Goal: Task Accomplishment & Management: Use online tool/utility

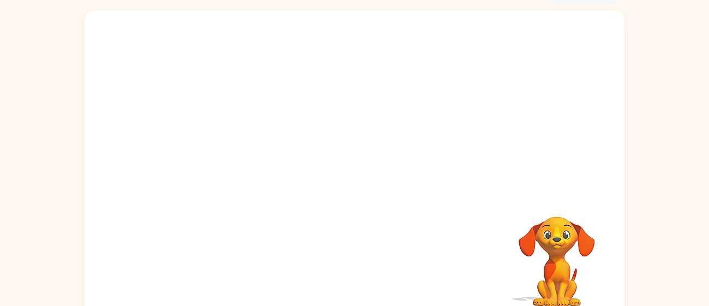
scroll to position [65, 0]
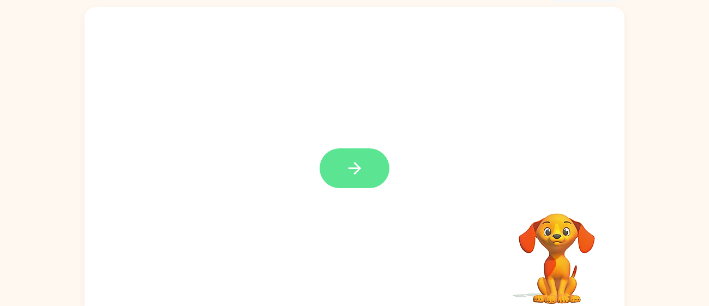
click at [326, 160] on button "button" at bounding box center [354, 168] width 70 height 40
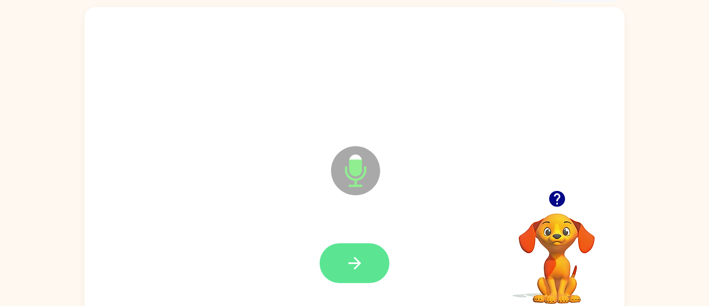
click at [341, 273] on button "button" at bounding box center [354, 263] width 70 height 40
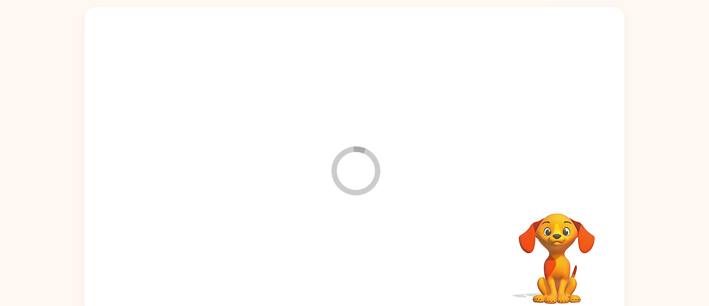
click at [341, 273] on div at bounding box center [354, 263] width 518 height 89
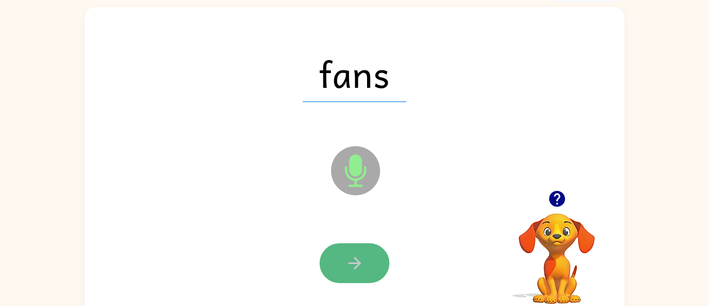
click at [360, 250] on button "button" at bounding box center [354, 263] width 70 height 40
click at [354, 257] on icon "button" at bounding box center [354, 263] width 13 height 13
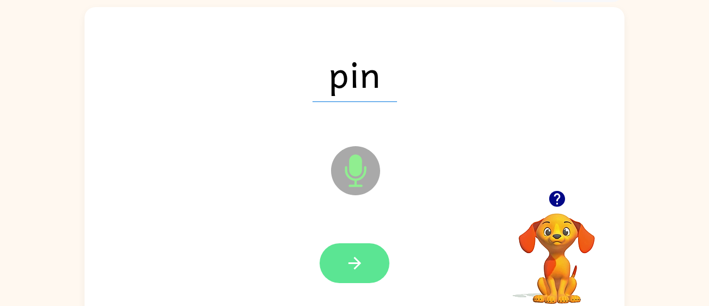
click at [350, 253] on icon "button" at bounding box center [354, 262] width 19 height 19
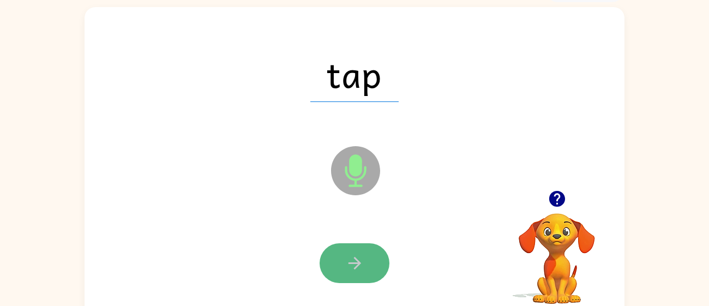
click at [347, 247] on button "button" at bounding box center [354, 263] width 70 height 40
click at [348, 254] on icon "button" at bounding box center [354, 262] width 19 height 19
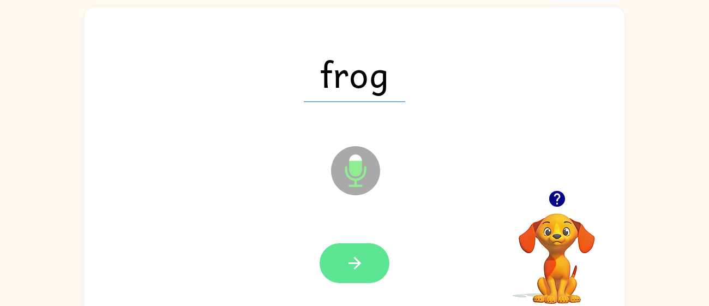
click at [345, 253] on icon "button" at bounding box center [354, 262] width 19 height 19
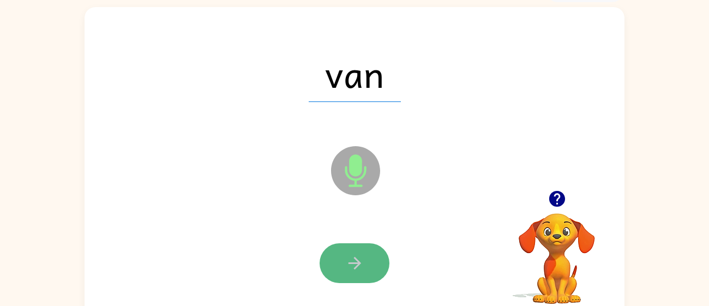
click at [343, 252] on button "button" at bounding box center [354, 263] width 70 height 40
click at [346, 254] on icon "button" at bounding box center [354, 262] width 19 height 19
click at [352, 262] on icon "button" at bounding box center [354, 263] width 13 height 13
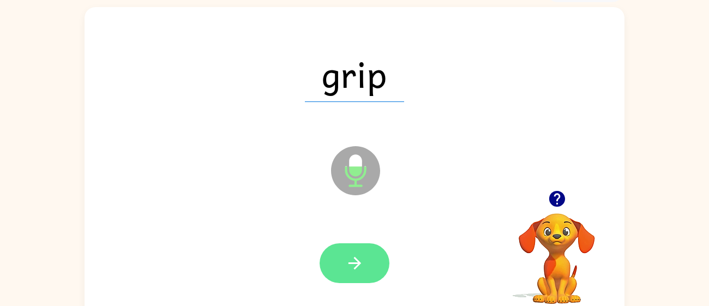
click at [354, 268] on icon "button" at bounding box center [354, 263] width 13 height 13
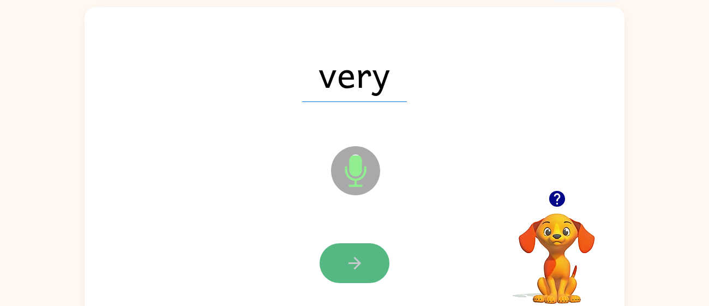
click at [353, 269] on icon "button" at bounding box center [354, 262] width 19 height 19
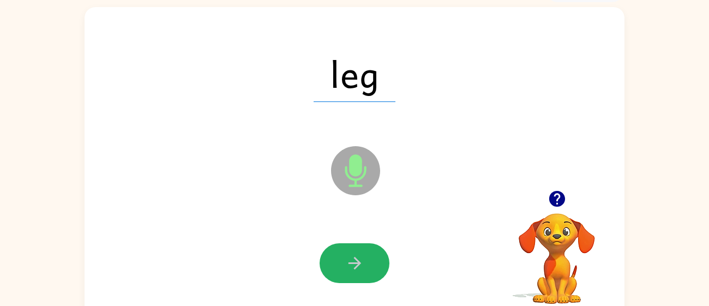
click at [353, 269] on icon "button" at bounding box center [354, 262] width 19 height 19
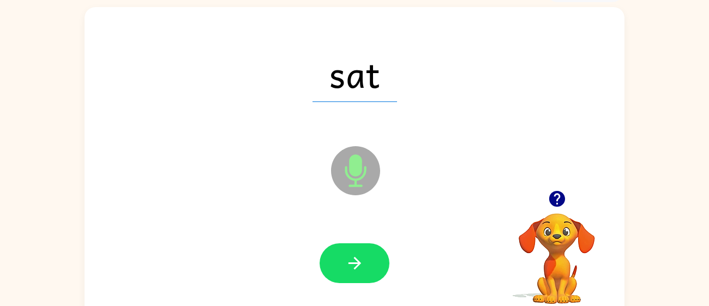
click at [353, 269] on icon "button" at bounding box center [354, 262] width 19 height 19
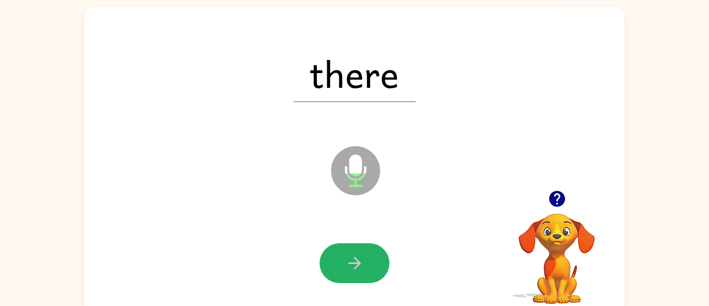
click at [353, 269] on icon "button" at bounding box center [354, 262] width 19 height 19
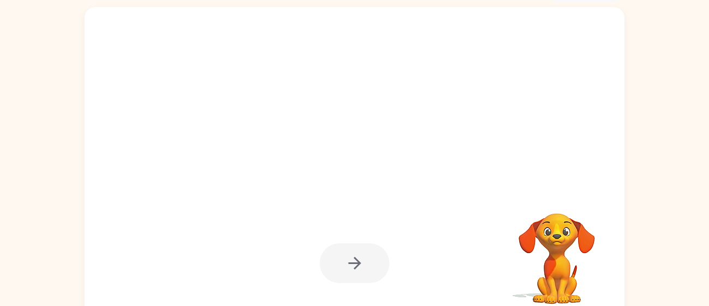
click at [353, 269] on div at bounding box center [354, 263] width 70 height 40
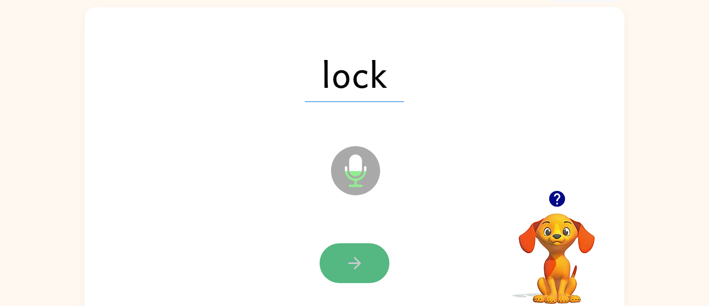
click at [352, 269] on icon "button" at bounding box center [354, 262] width 19 height 19
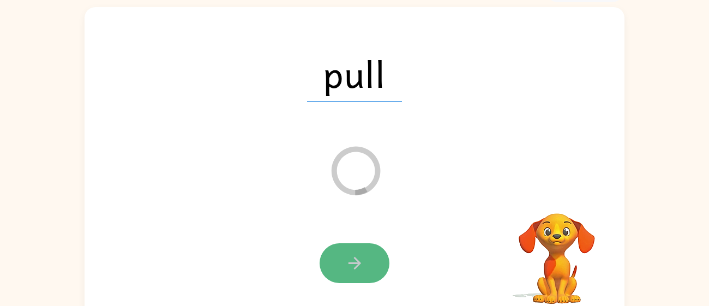
click at [377, 262] on button "button" at bounding box center [354, 263] width 70 height 40
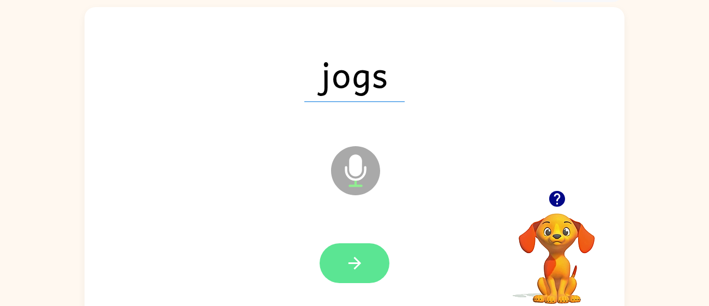
click at [359, 263] on icon "button" at bounding box center [354, 263] width 13 height 13
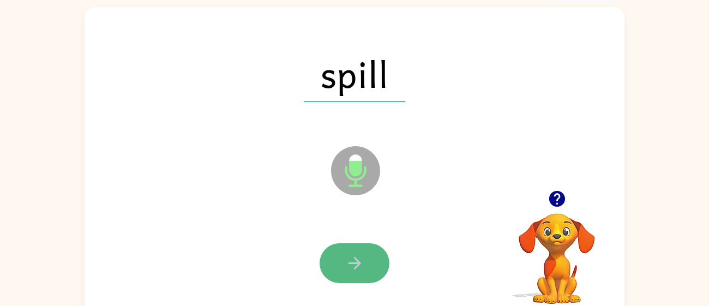
click at [376, 263] on button "button" at bounding box center [354, 263] width 70 height 40
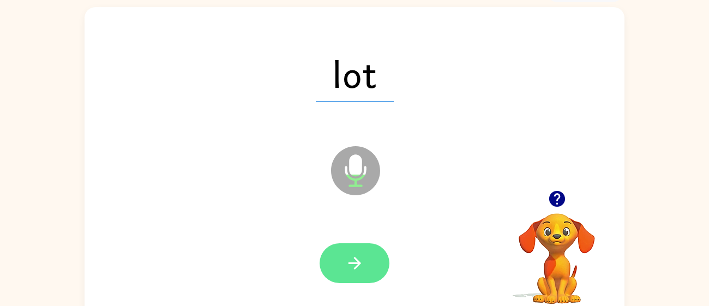
click at [357, 262] on icon "button" at bounding box center [354, 263] width 13 height 13
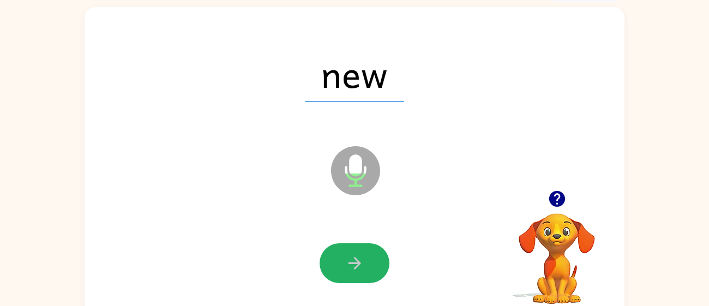
click at [358, 263] on icon "button" at bounding box center [354, 263] width 13 height 13
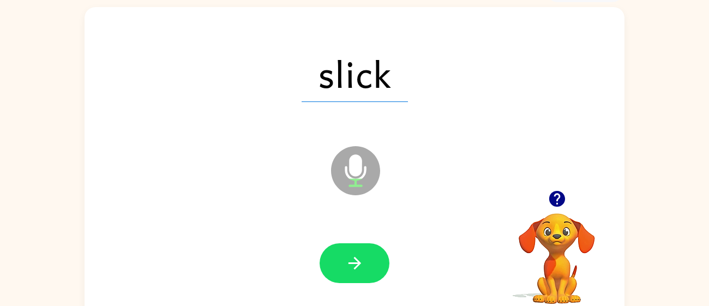
click at [359, 264] on icon "button" at bounding box center [354, 262] width 19 height 19
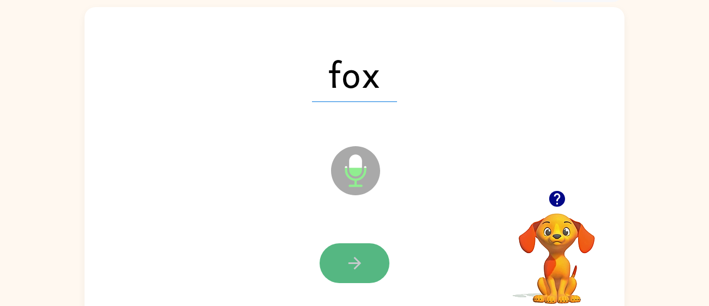
click at [367, 280] on button "button" at bounding box center [354, 263] width 70 height 40
click at [370, 277] on button "button" at bounding box center [354, 263] width 70 height 40
click at [368, 279] on button "button" at bounding box center [354, 263] width 70 height 40
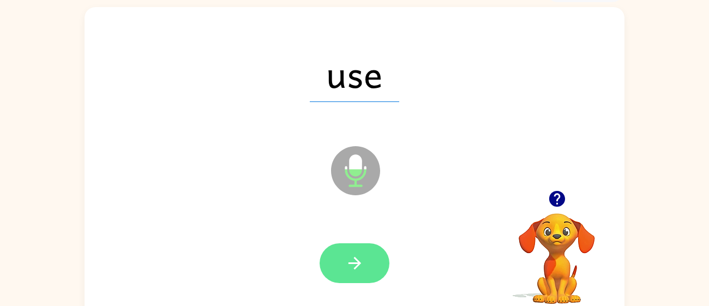
click at [366, 276] on button "button" at bounding box center [354, 263] width 70 height 40
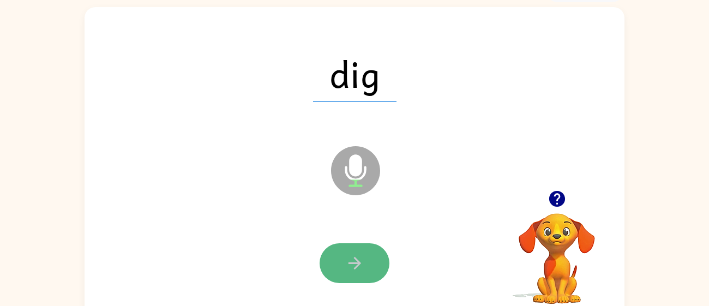
click at [365, 275] on button "button" at bounding box center [354, 263] width 70 height 40
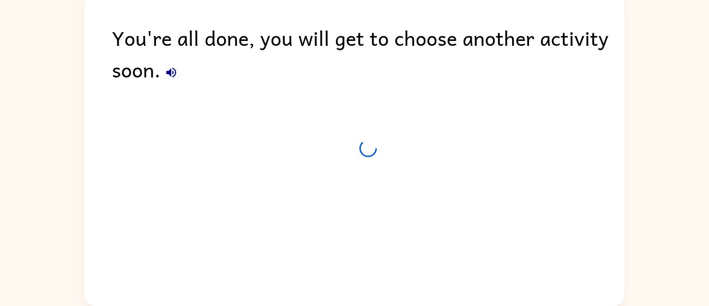
scroll to position [58, 0]
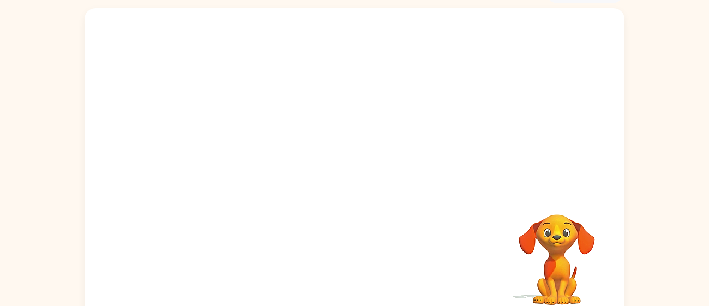
scroll to position [65, 0]
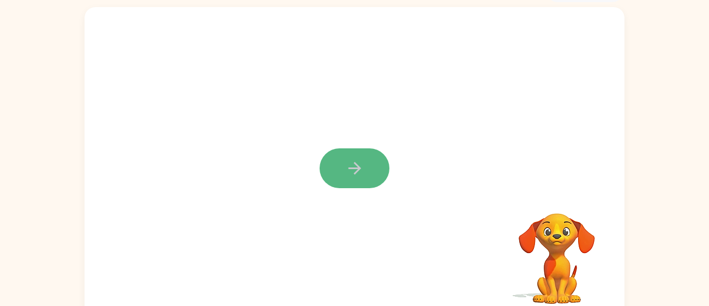
click at [343, 162] on button "button" at bounding box center [354, 168] width 70 height 40
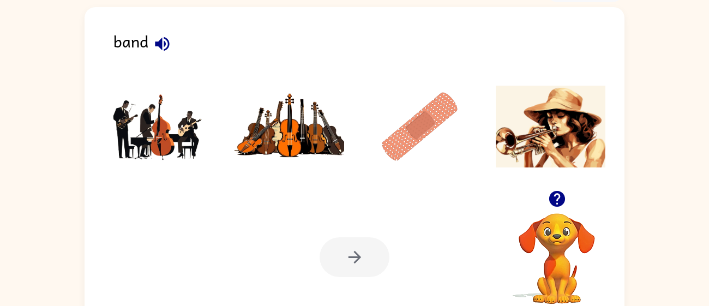
click at [142, 95] on img at bounding box center [159, 127] width 110 height 82
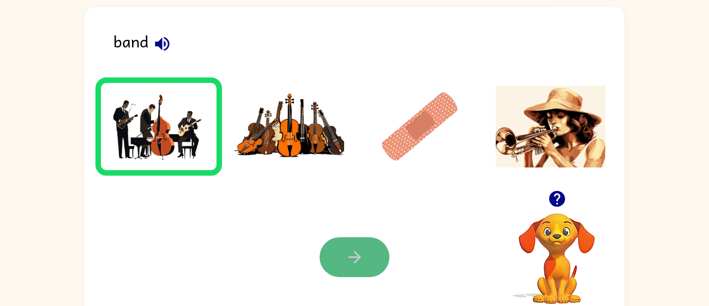
click at [360, 239] on button "button" at bounding box center [354, 257] width 70 height 40
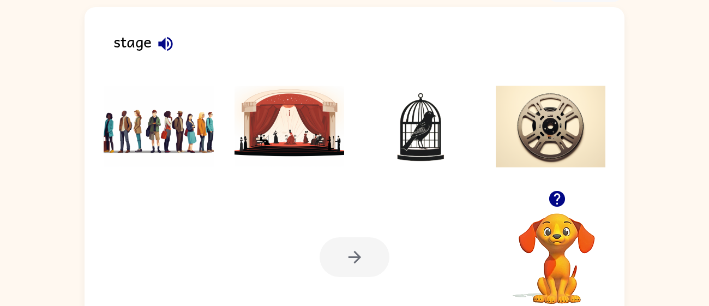
click at [286, 159] on img at bounding box center [289, 127] width 110 height 82
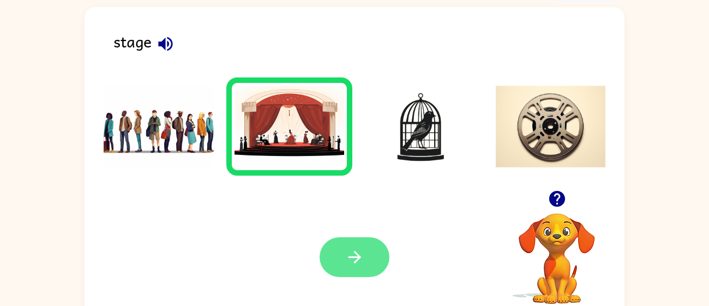
click at [348, 237] on button "button" at bounding box center [354, 257] width 70 height 40
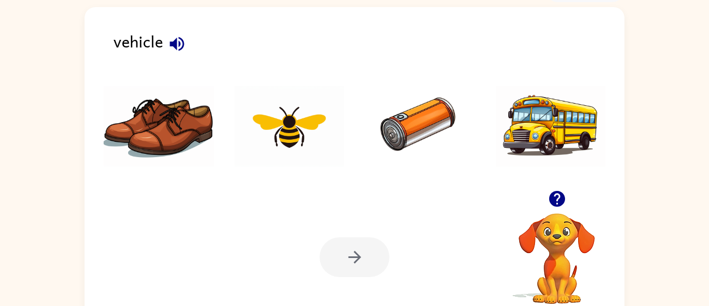
click at [416, 123] on img at bounding box center [420, 127] width 110 height 82
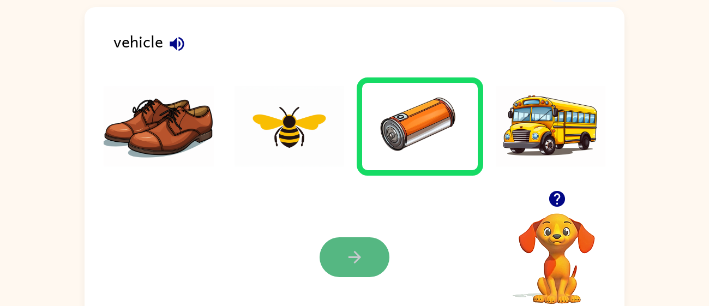
click at [363, 271] on button "button" at bounding box center [354, 257] width 70 height 40
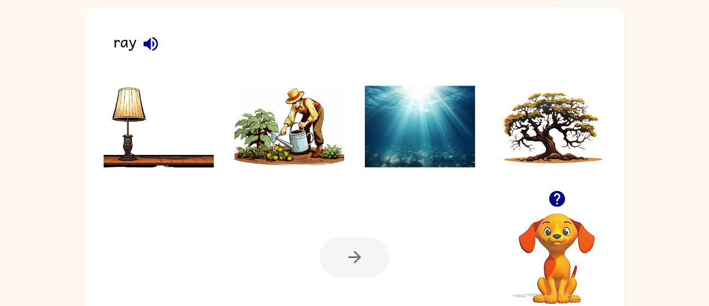
click at [386, 149] on img at bounding box center [420, 127] width 110 height 82
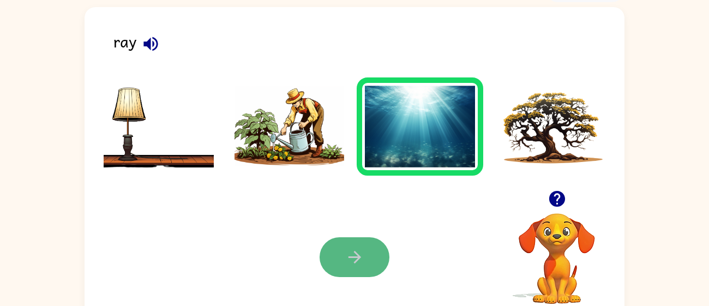
click at [358, 259] on icon "button" at bounding box center [354, 256] width 19 height 19
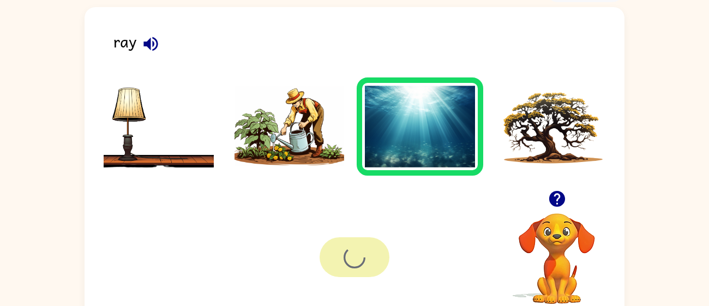
click at [131, 99] on img at bounding box center [159, 127] width 110 height 82
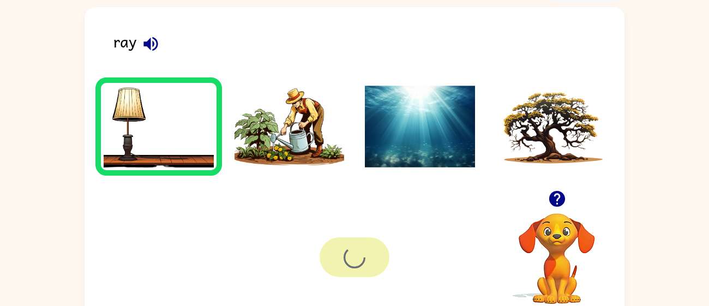
click at [359, 239] on div at bounding box center [354, 257] width 70 height 40
click at [149, 41] on icon "button" at bounding box center [150, 44] width 14 height 14
click at [284, 108] on img at bounding box center [289, 127] width 110 height 82
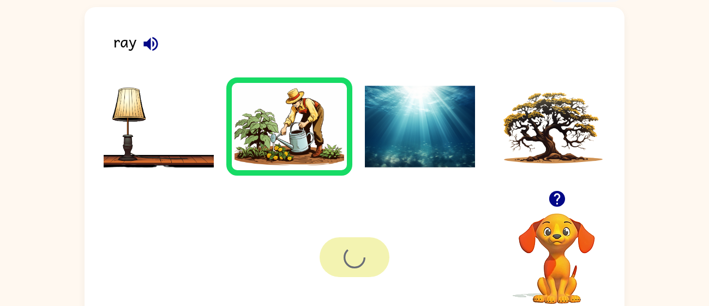
click at [353, 267] on div at bounding box center [354, 257] width 70 height 40
click at [354, 269] on div at bounding box center [354, 257] width 70 height 40
click at [365, 270] on div at bounding box center [354, 257] width 70 height 40
click at [366, 269] on div at bounding box center [354, 257] width 70 height 40
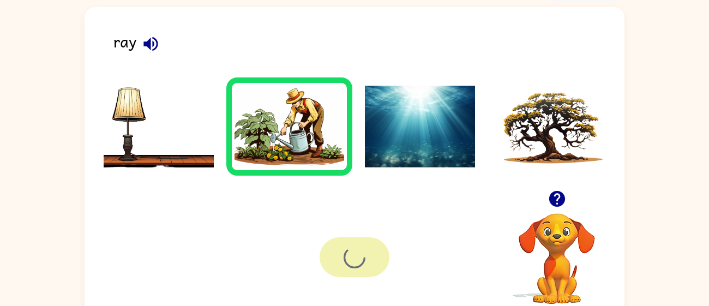
click at [366, 269] on div at bounding box center [354, 257] width 70 height 40
click at [427, 100] on img at bounding box center [420, 127] width 110 height 82
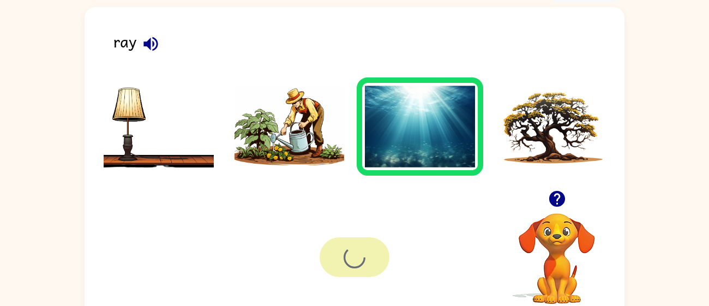
click at [548, 239] on video "Your browser must support playing .mp4 files to use Literably. Please try using…" at bounding box center [556, 250] width 109 height 109
click at [148, 36] on icon "button" at bounding box center [150, 43] width 19 height 19
click at [532, 111] on img at bounding box center [550, 127] width 110 height 82
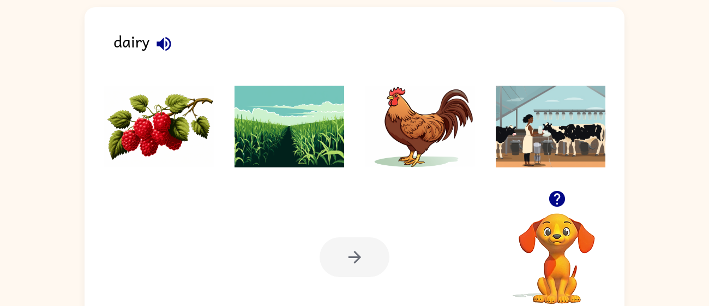
click at [570, 116] on img at bounding box center [550, 127] width 110 height 82
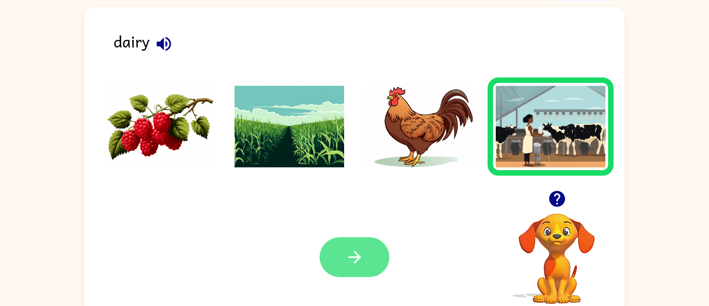
click at [374, 262] on button "button" at bounding box center [354, 257] width 70 height 40
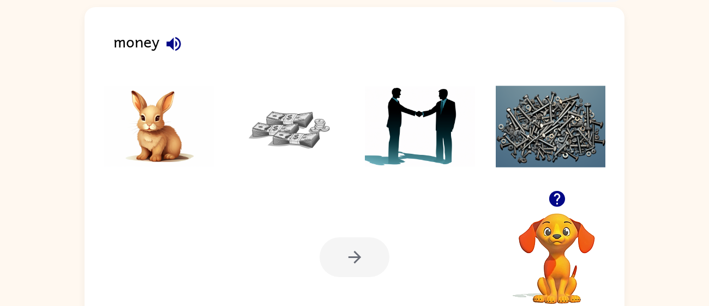
click at [258, 132] on img at bounding box center [289, 127] width 110 height 82
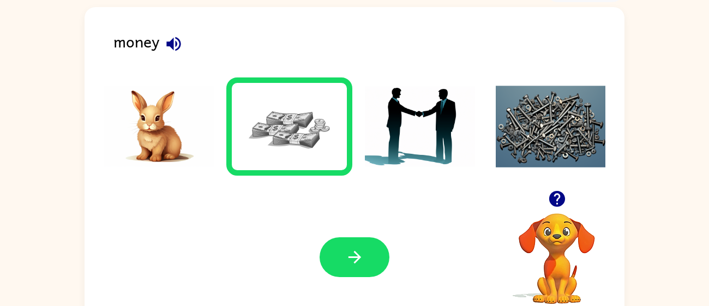
click at [379, 238] on div at bounding box center [354, 257] width 70 height 40
click at [352, 269] on button "button" at bounding box center [354, 257] width 70 height 40
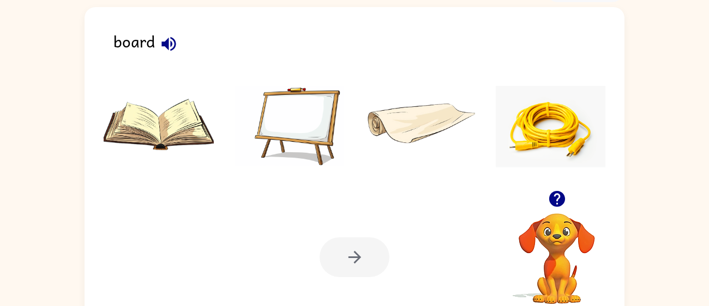
click at [279, 132] on img at bounding box center [289, 127] width 110 height 82
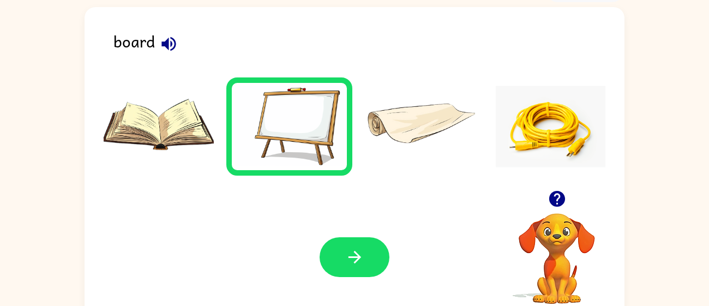
click at [334, 232] on div "Your browser must support playing .mp4 files to use Literably. Please try using…" at bounding box center [354, 257] width 540 height 123
click at [335, 233] on div "Your browser must support playing .mp4 files to use Literably. Please try using…" at bounding box center [354, 257] width 540 height 123
click at [354, 240] on button "button" at bounding box center [354, 257] width 70 height 40
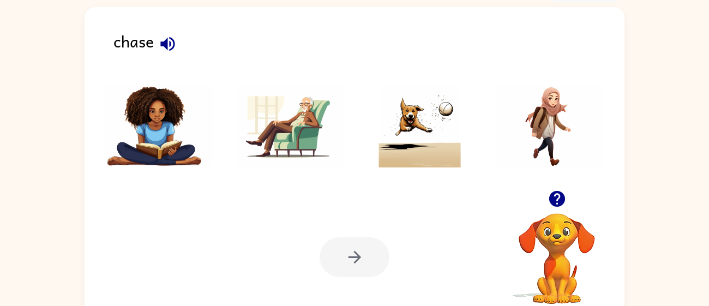
click at [389, 147] on img at bounding box center [420, 127] width 110 height 82
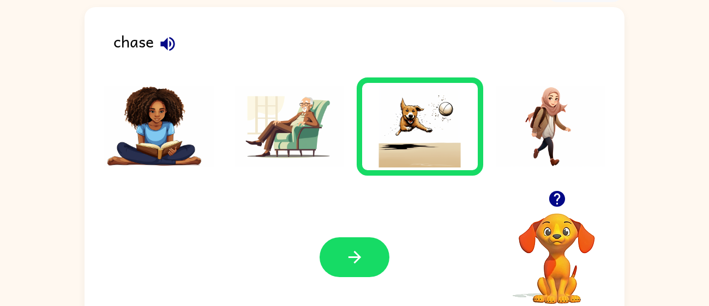
click at [353, 236] on div "Your browser must support playing .mp4 files to use Literably. Please try using…" at bounding box center [354, 257] width 540 height 123
click at [365, 263] on button "button" at bounding box center [354, 257] width 70 height 40
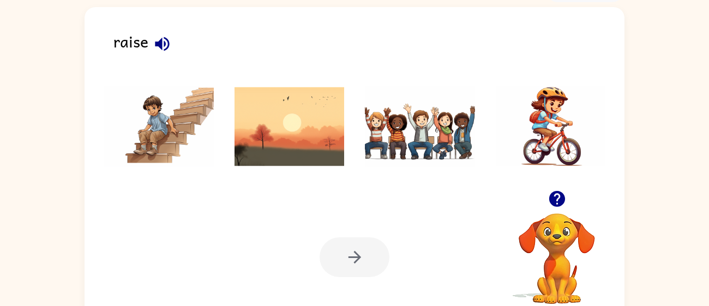
click at [565, 128] on img at bounding box center [550, 127] width 110 height 82
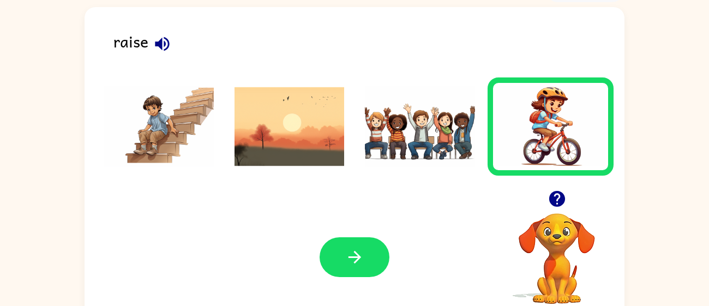
click at [416, 141] on img at bounding box center [420, 127] width 110 height 82
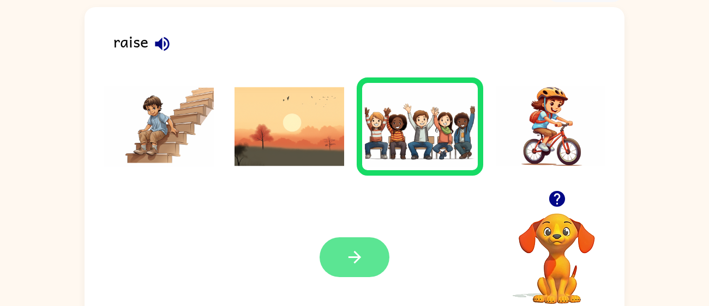
click at [362, 246] on button "button" at bounding box center [354, 257] width 70 height 40
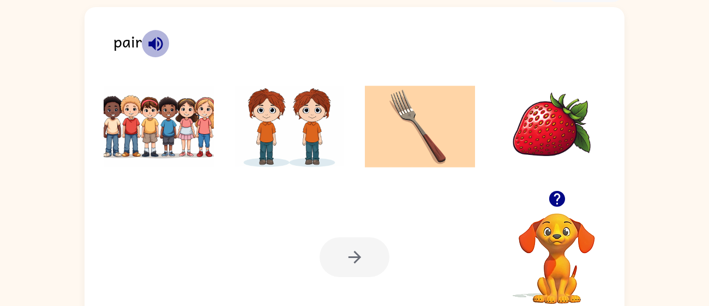
click at [154, 33] on button "button" at bounding box center [156, 44] width 28 height 28
click at [135, 131] on img at bounding box center [159, 127] width 110 height 82
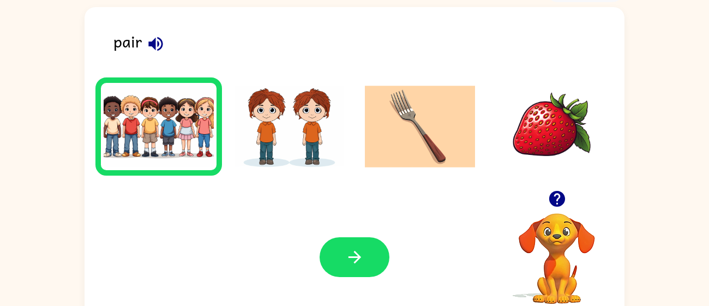
click at [373, 234] on div "Your browser must support playing .mp4 files to use Literably. Please try using…" at bounding box center [354, 257] width 540 height 123
click at [373, 245] on button "button" at bounding box center [354, 257] width 70 height 40
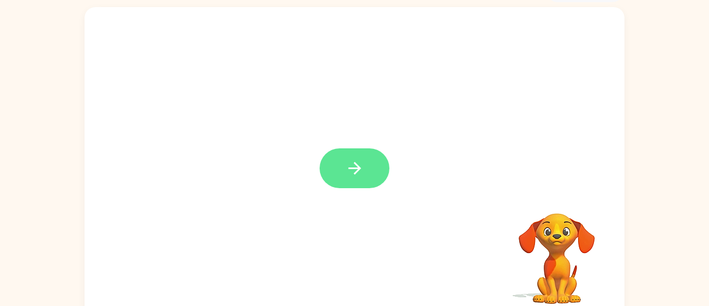
click at [368, 165] on button "button" at bounding box center [354, 168] width 70 height 40
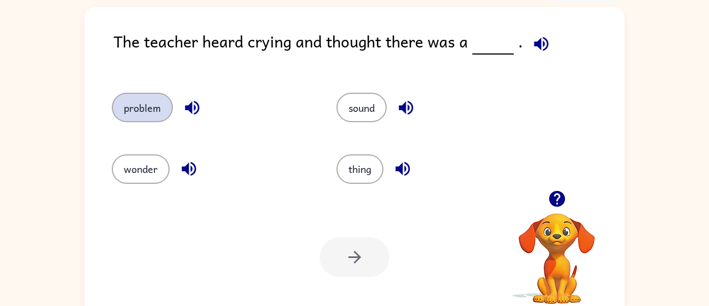
click at [158, 105] on button "problem" at bounding box center [142, 107] width 61 height 29
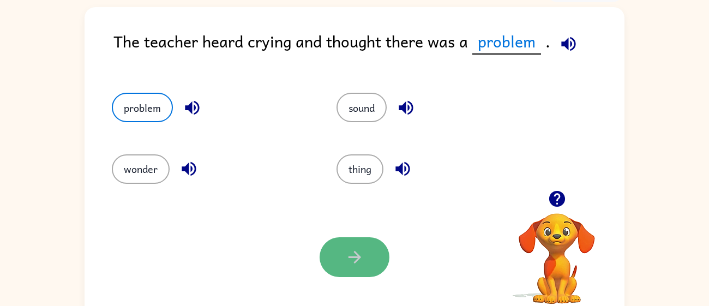
click at [355, 255] on icon "button" at bounding box center [354, 256] width 19 height 19
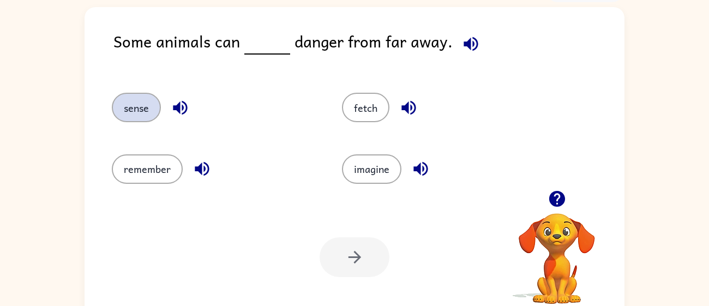
click at [128, 101] on button "sense" at bounding box center [136, 107] width 49 height 29
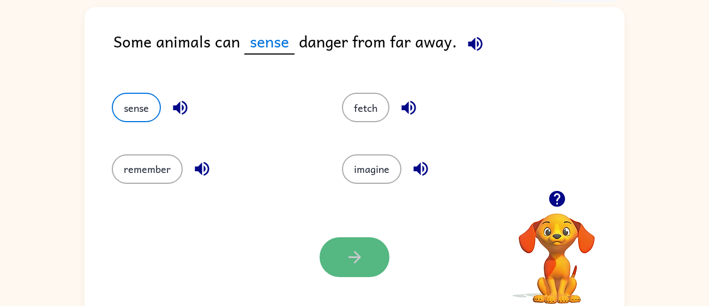
click at [362, 256] on icon "button" at bounding box center [354, 256] width 19 height 19
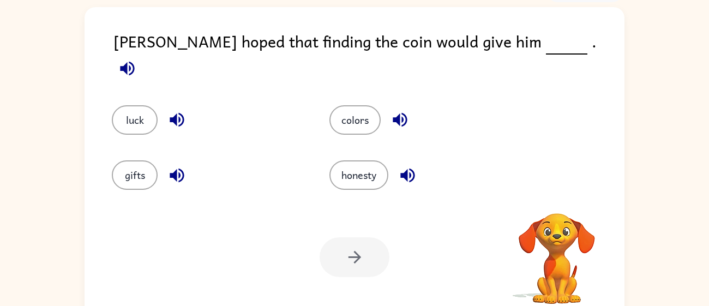
click at [407, 140] on div "honesty" at bounding box center [417, 167] width 217 height 55
click at [137, 105] on button "luck" at bounding box center [135, 119] width 46 height 29
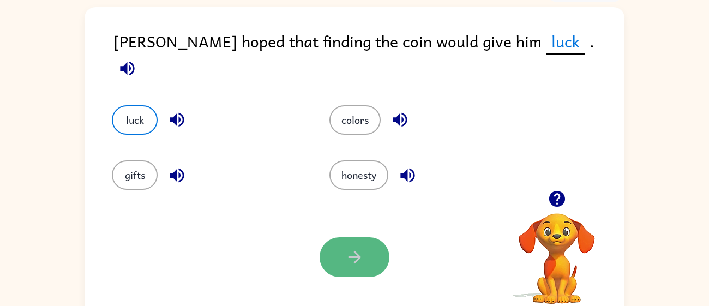
click at [372, 246] on button "button" at bounding box center [354, 257] width 70 height 40
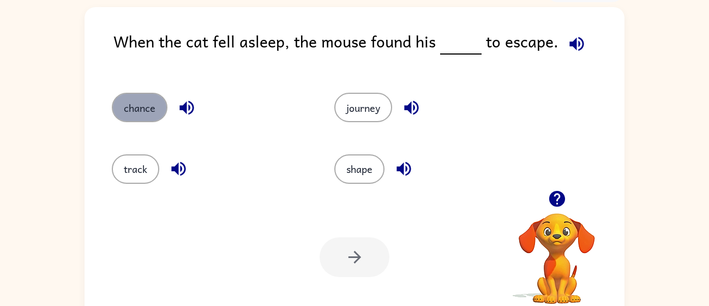
click at [145, 121] on button "chance" at bounding box center [140, 107] width 56 height 29
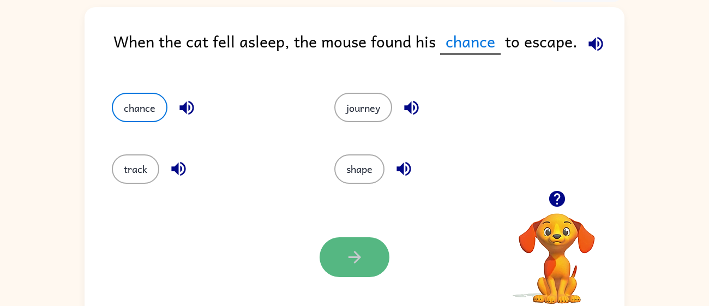
click at [336, 271] on button "button" at bounding box center [354, 257] width 70 height 40
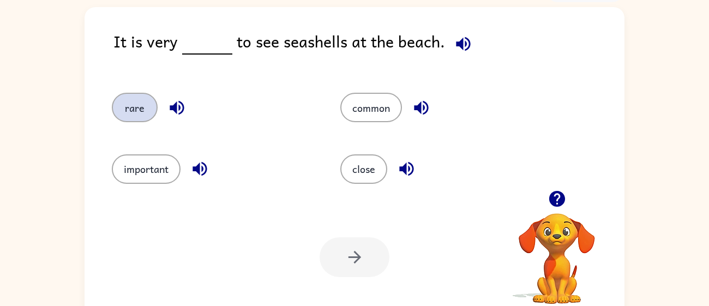
click at [146, 94] on button "rare" at bounding box center [135, 107] width 46 height 29
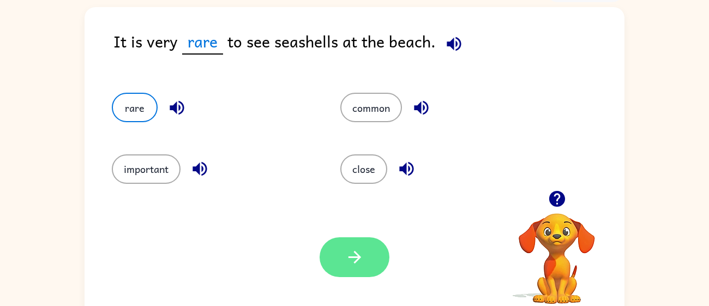
click at [353, 251] on icon "button" at bounding box center [354, 257] width 13 height 13
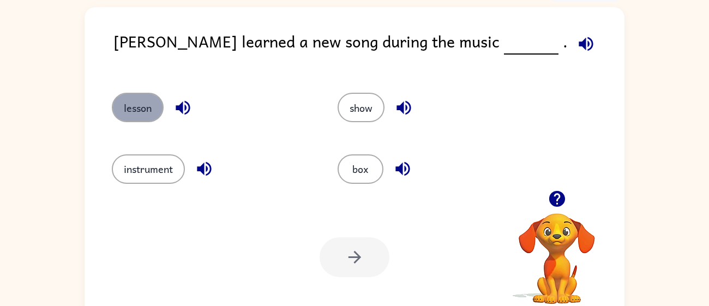
click at [136, 117] on button "lesson" at bounding box center [138, 107] width 52 height 29
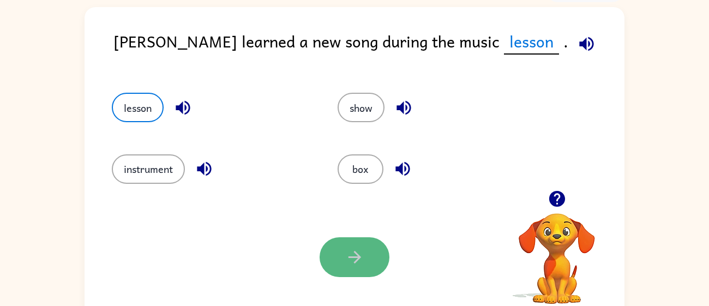
click at [350, 265] on icon "button" at bounding box center [354, 256] width 19 height 19
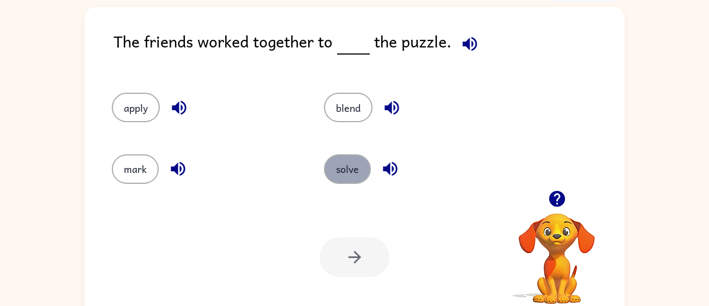
click at [348, 173] on button "solve" at bounding box center [347, 168] width 47 height 29
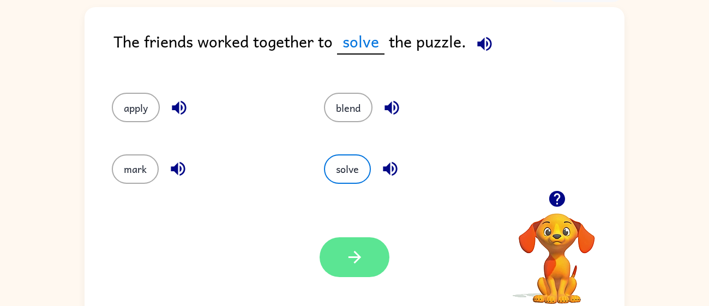
click at [361, 238] on button "button" at bounding box center [354, 257] width 70 height 40
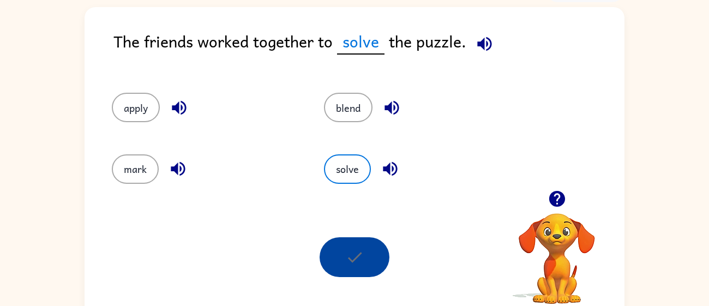
click at [361, 238] on div at bounding box center [354, 257] width 70 height 40
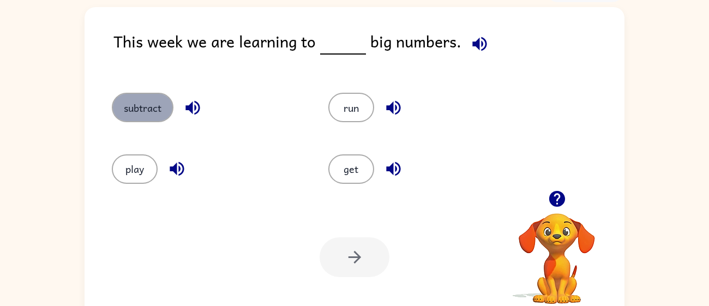
click at [159, 99] on button "subtract" at bounding box center [143, 107] width 62 height 29
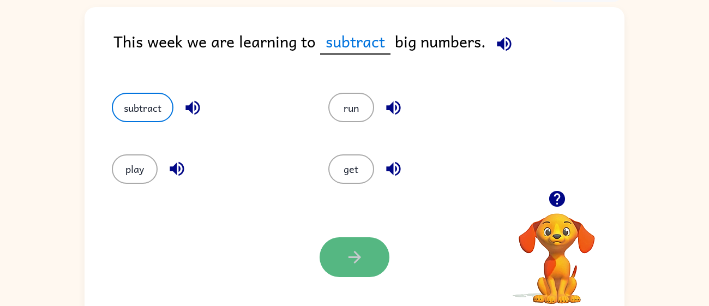
click at [362, 251] on icon "button" at bounding box center [354, 256] width 19 height 19
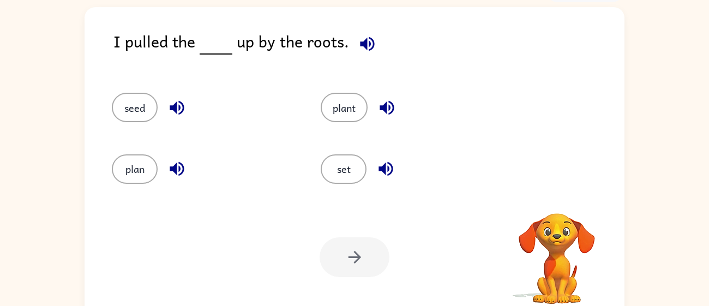
click at [291, 114] on div "seed" at bounding box center [204, 107] width 184 height 29
click at [144, 166] on button "plan" at bounding box center [135, 168] width 46 height 29
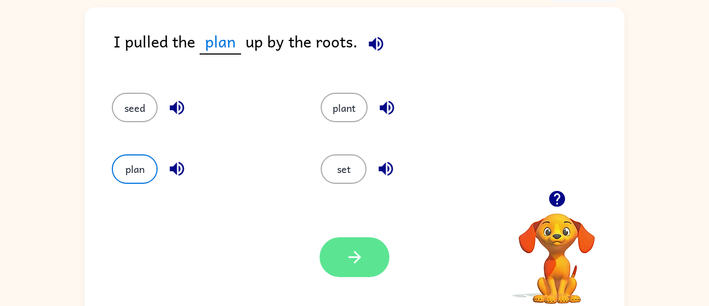
click at [345, 260] on icon "button" at bounding box center [354, 256] width 19 height 19
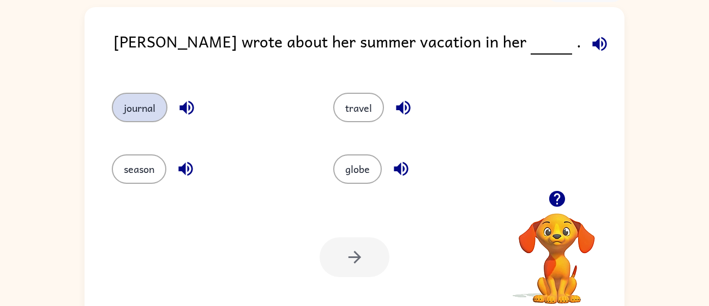
click at [134, 106] on button "journal" at bounding box center [140, 107] width 56 height 29
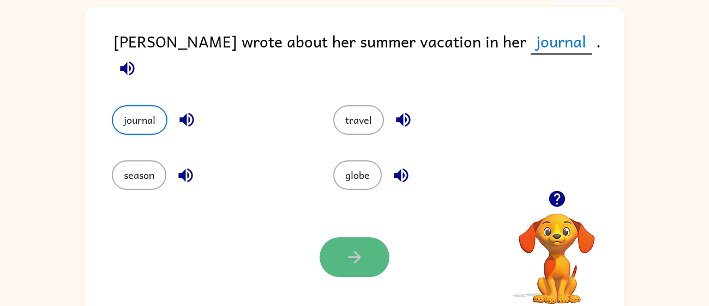
click at [333, 263] on button "button" at bounding box center [354, 257] width 70 height 40
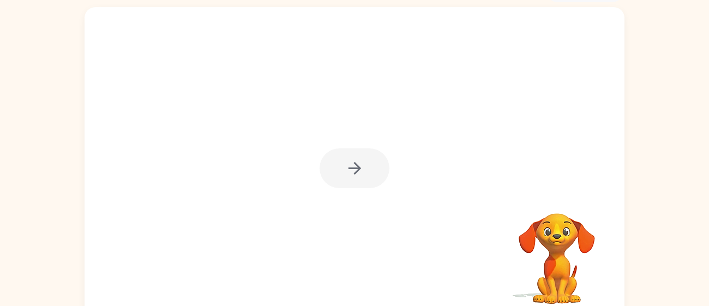
click at [340, 164] on button "button" at bounding box center [354, 168] width 70 height 40
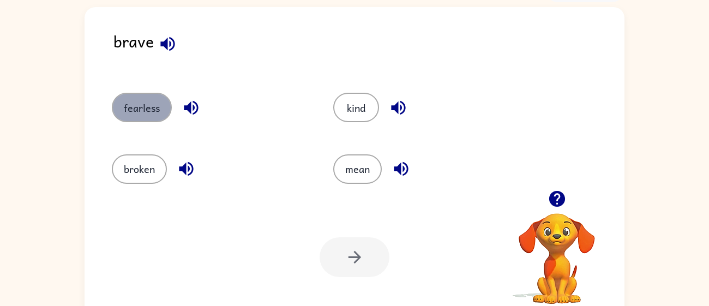
click at [138, 104] on button "fearless" at bounding box center [142, 107] width 60 height 29
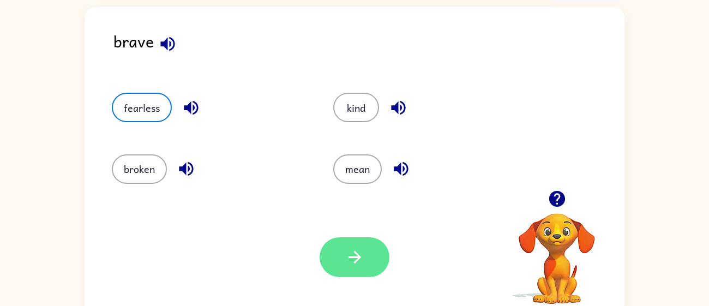
click at [361, 247] on icon "button" at bounding box center [354, 256] width 19 height 19
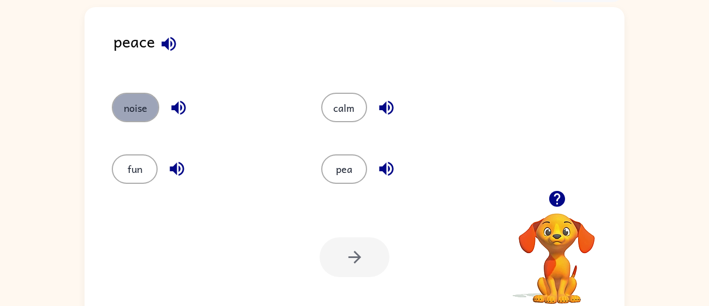
click at [133, 110] on button "noise" at bounding box center [135, 107] width 47 height 29
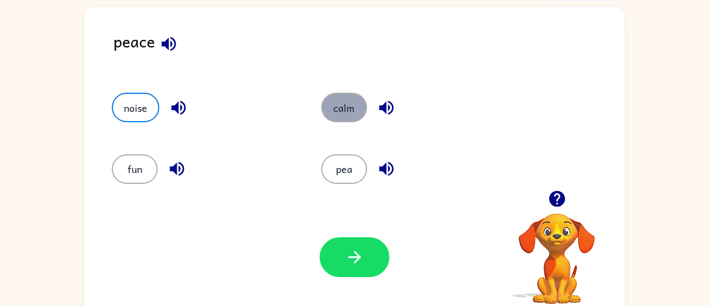
click at [339, 107] on button "calm" at bounding box center [344, 107] width 46 height 29
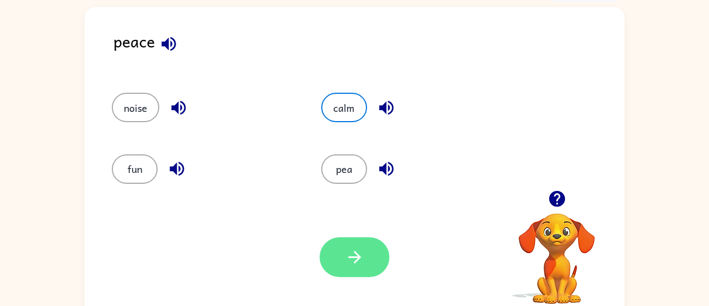
click at [357, 253] on icon "button" at bounding box center [354, 256] width 19 height 19
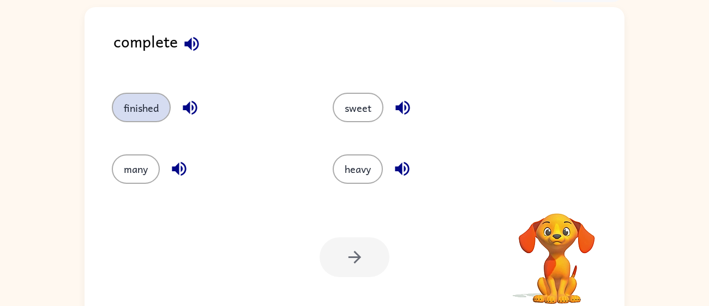
click at [135, 109] on button "finished" at bounding box center [141, 107] width 59 height 29
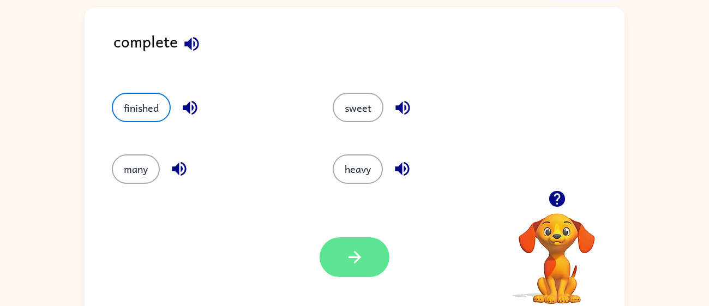
click at [368, 259] on button "button" at bounding box center [354, 257] width 70 height 40
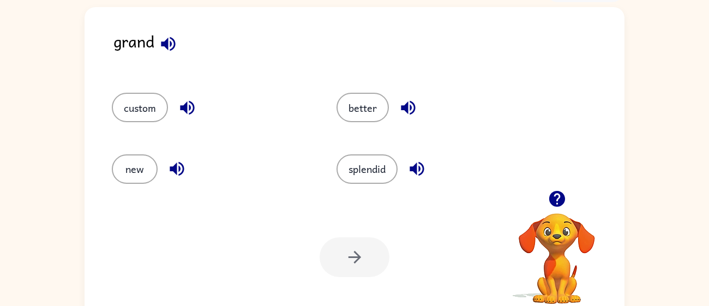
click at [342, 249] on div at bounding box center [354, 257] width 70 height 40
click at [148, 115] on button "custom" at bounding box center [140, 107] width 56 height 29
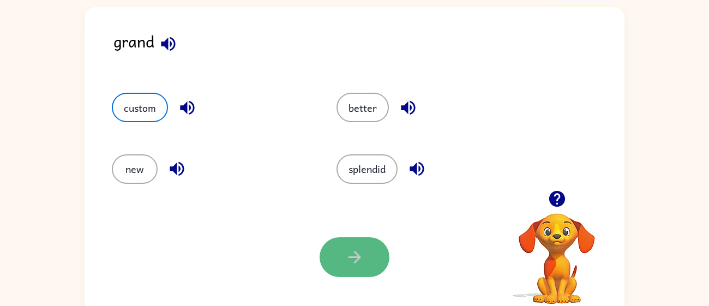
click at [350, 253] on icon "button" at bounding box center [354, 256] width 19 height 19
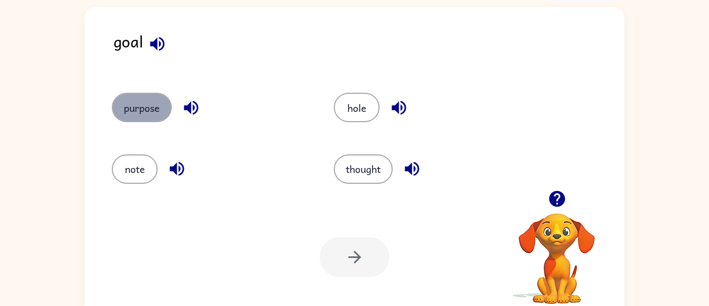
click at [154, 116] on button "purpose" at bounding box center [142, 107] width 60 height 29
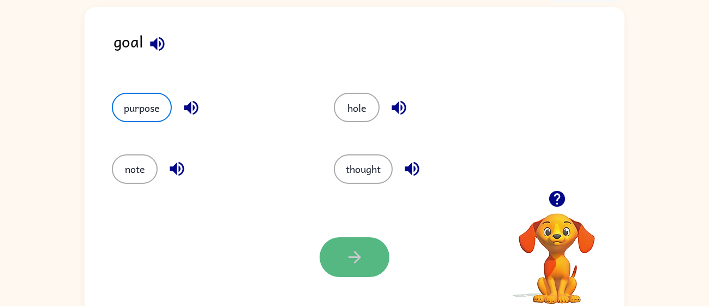
click at [378, 267] on button "button" at bounding box center [354, 257] width 70 height 40
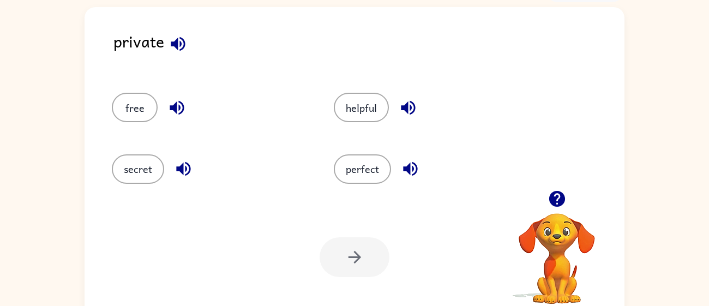
click at [178, 35] on icon "button" at bounding box center [177, 43] width 19 height 19
click at [144, 163] on button "secret" at bounding box center [138, 168] width 52 height 29
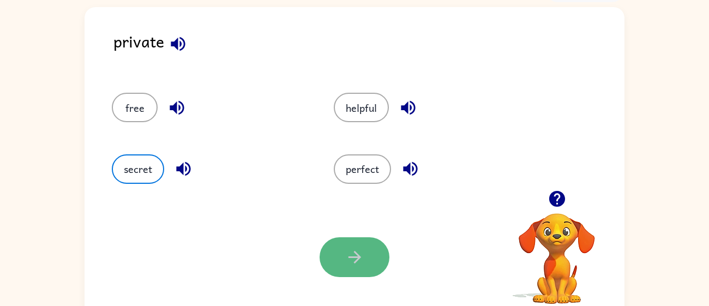
click at [364, 268] on button "button" at bounding box center [354, 257] width 70 height 40
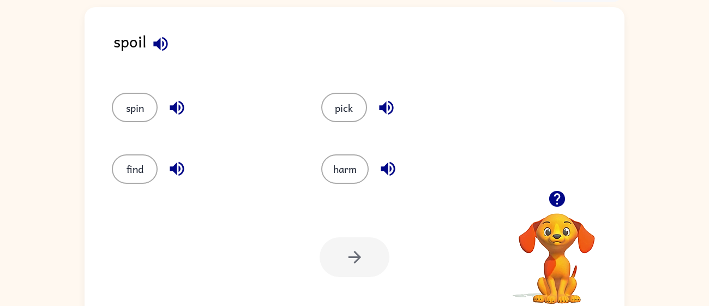
click at [151, 44] on icon "button" at bounding box center [160, 43] width 19 height 19
click at [356, 169] on button "harm" at bounding box center [344, 168] width 47 height 29
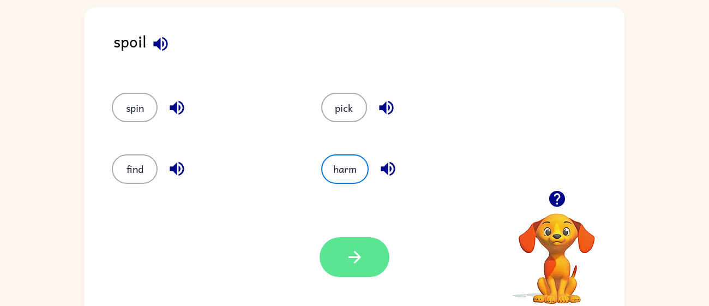
click at [360, 246] on button "button" at bounding box center [354, 257] width 70 height 40
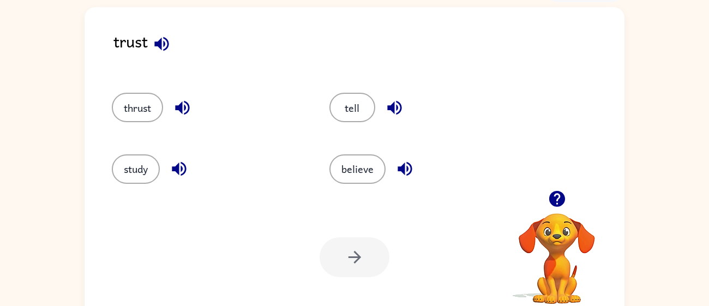
click at [161, 53] on button "button" at bounding box center [162, 44] width 28 height 28
click at [158, 25] on div "trust thrust tell study believe Your browser must support playing .mp4 files to…" at bounding box center [354, 162] width 540 height 311
click at [366, 177] on button "believe" at bounding box center [357, 168] width 56 height 29
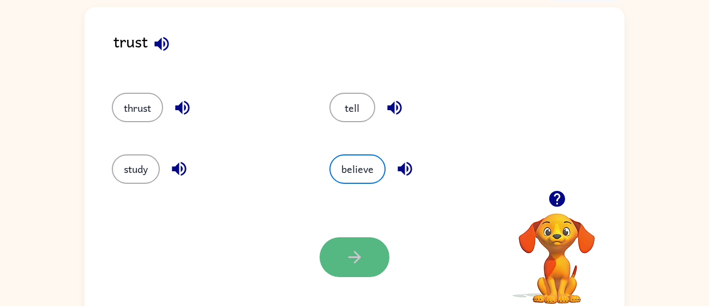
click at [337, 245] on button "button" at bounding box center [354, 257] width 70 height 40
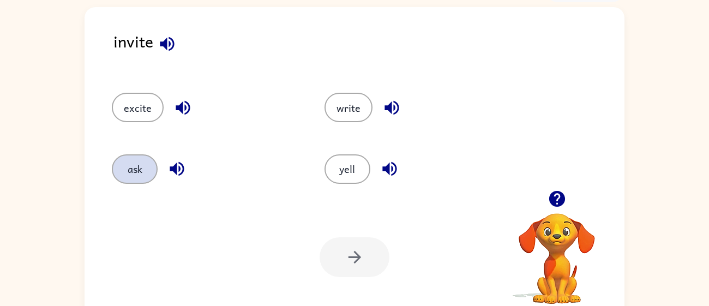
click at [120, 175] on button "ask" at bounding box center [135, 168] width 46 height 29
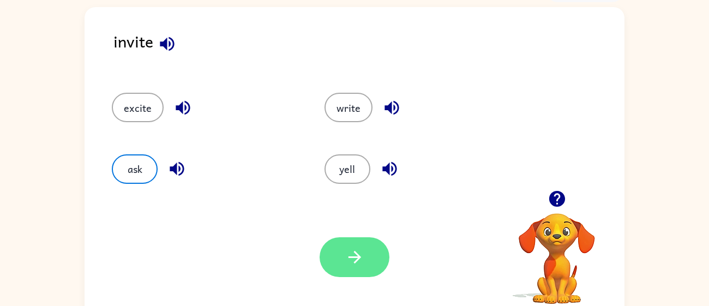
click at [341, 250] on button "button" at bounding box center [354, 257] width 70 height 40
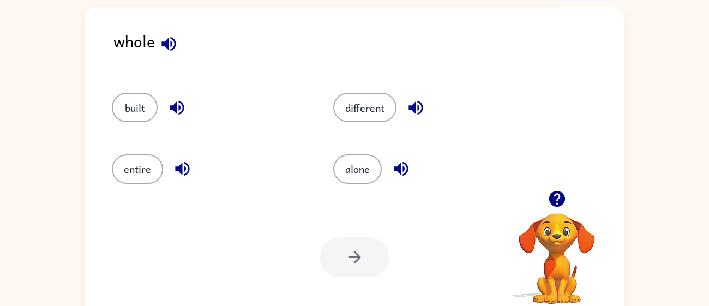
click at [90, 68] on div "whole built different entire alone Your browser must support playing .mp4 files…" at bounding box center [354, 162] width 540 height 311
click at [129, 63] on div "whole" at bounding box center [368, 50] width 511 height 42
click at [165, 49] on icon "button" at bounding box center [168, 43] width 19 height 19
click at [351, 178] on button "alone" at bounding box center [357, 168] width 49 height 29
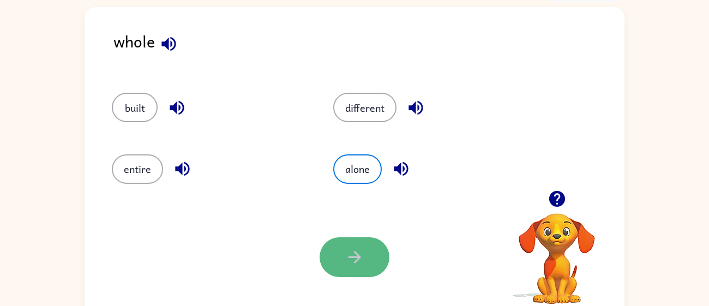
click at [349, 264] on icon "button" at bounding box center [354, 256] width 19 height 19
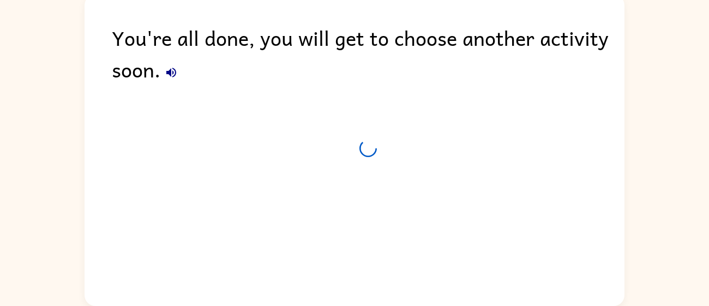
scroll to position [58, 0]
